Goal: Transaction & Acquisition: Purchase product/service

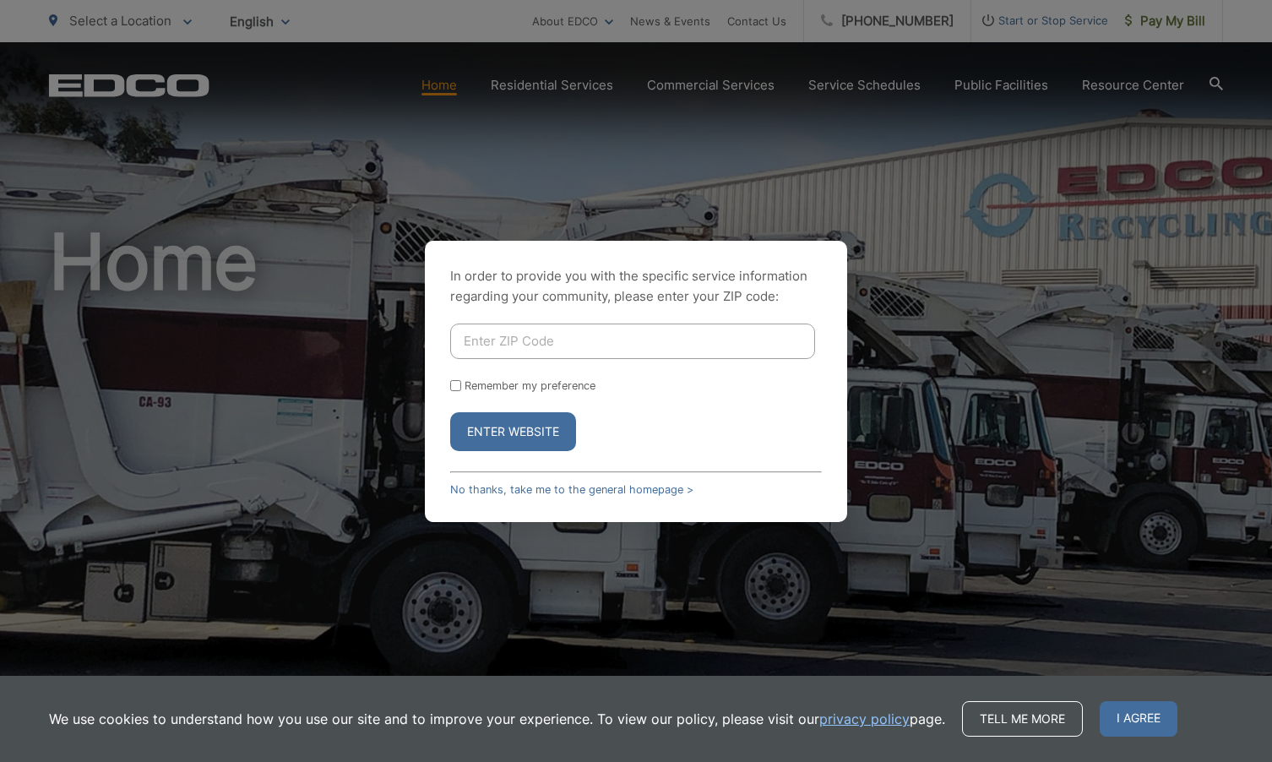
click at [486, 347] on input "Enter ZIP Code" at bounding box center [632, 340] width 365 height 35
type input "92020"
click at [455, 382] on input "Remember my preference" at bounding box center [455, 385] width 11 height 11
checkbox input "true"
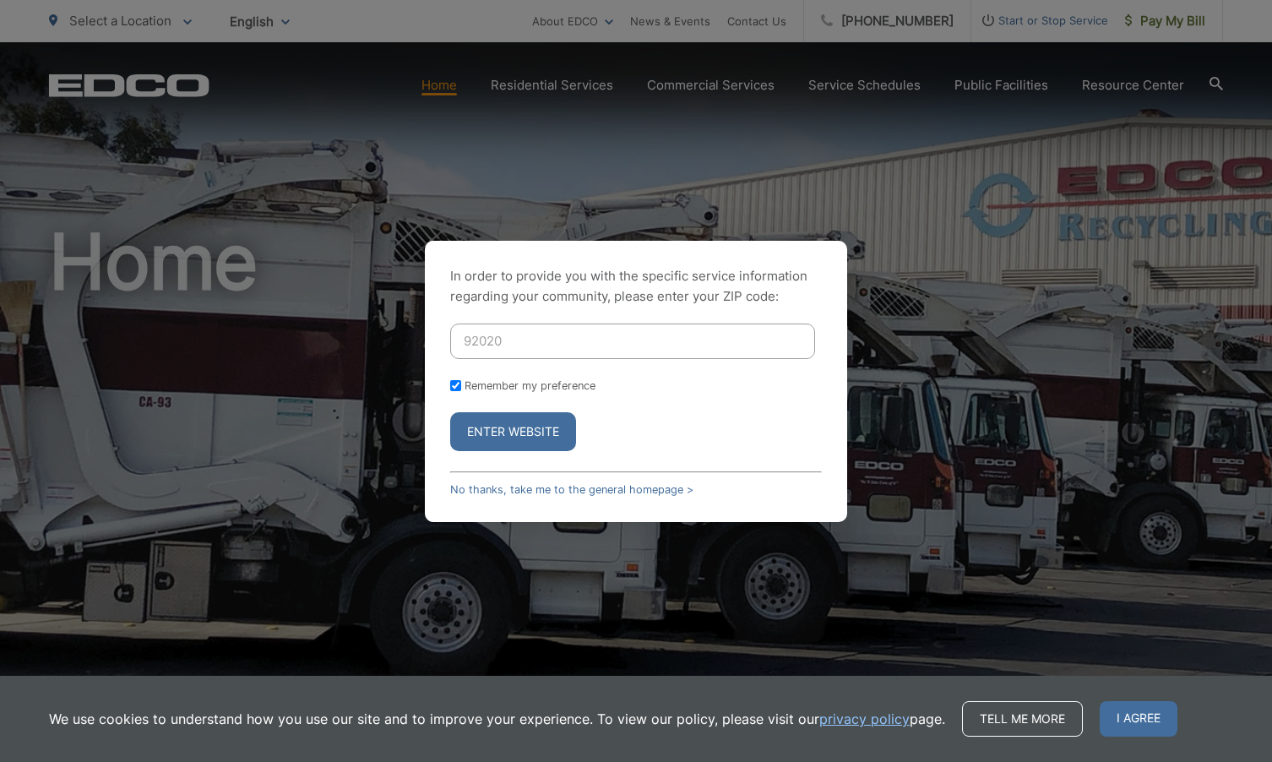
click at [530, 428] on button "Enter Website" at bounding box center [513, 431] width 126 height 39
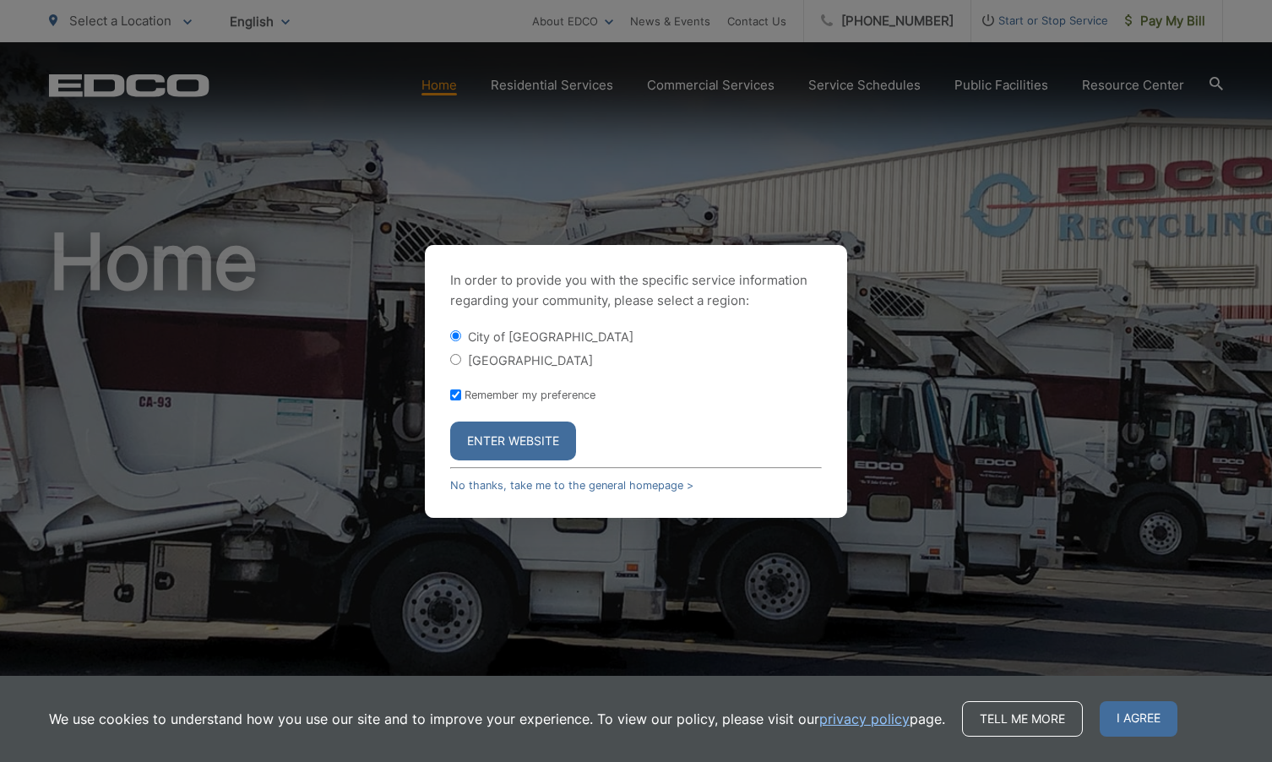
click at [512, 447] on button "Enter Website" at bounding box center [513, 440] width 126 height 39
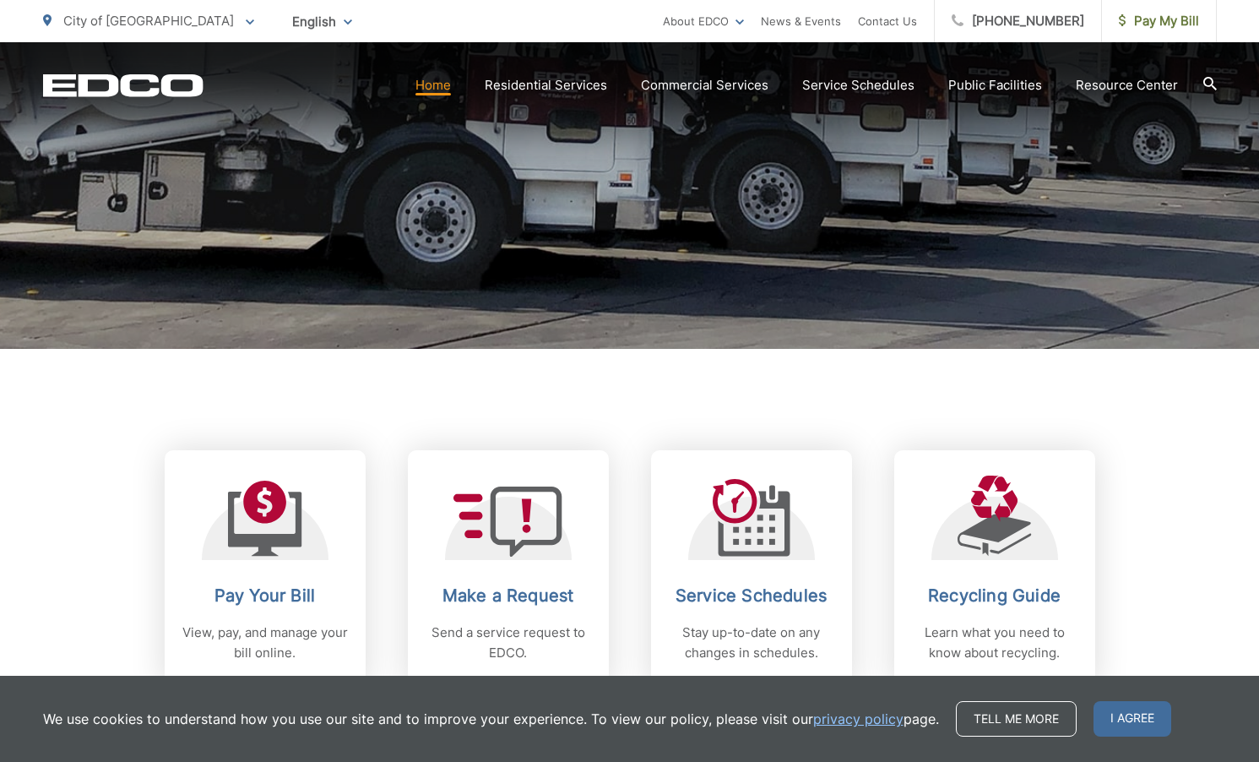
scroll to position [422, 0]
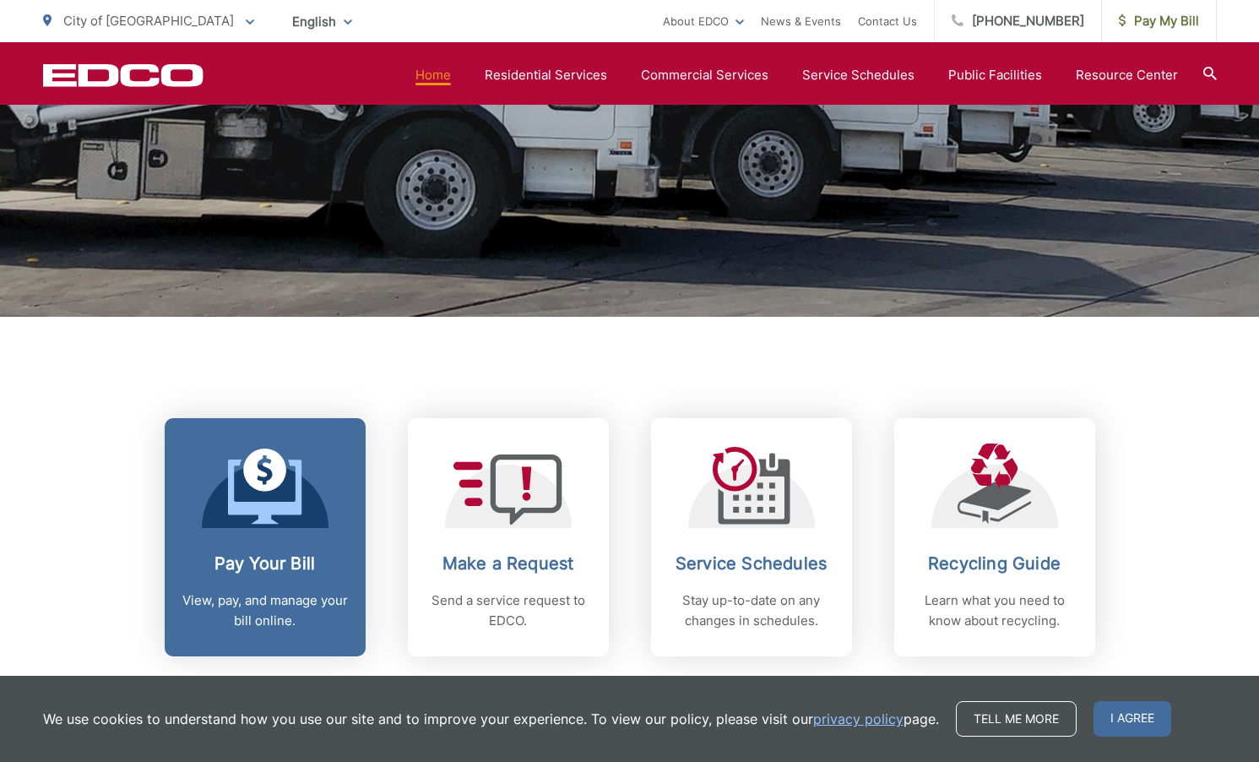
click at [293, 569] on h2 "Pay Your Bill" at bounding box center [265, 563] width 167 height 20
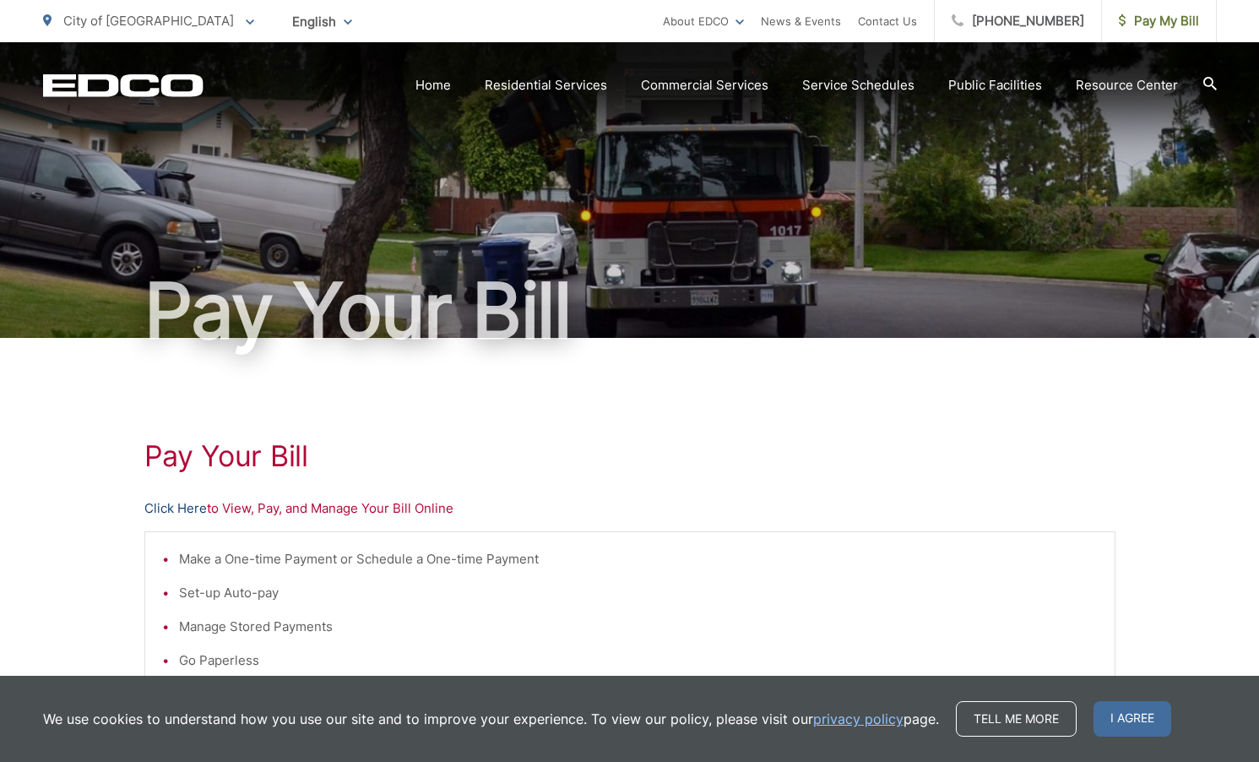
click at [203, 506] on link "Click Here" at bounding box center [175, 508] width 62 height 20
